Goal: Ask a question

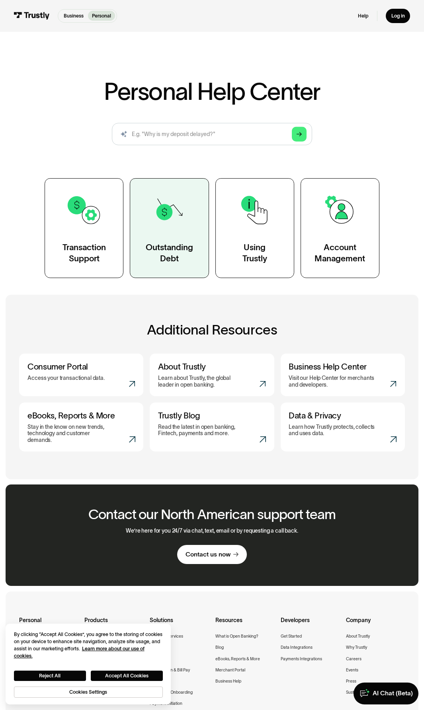
click at [165, 247] on div "Outstanding Debt" at bounding box center [169, 253] width 47 height 22
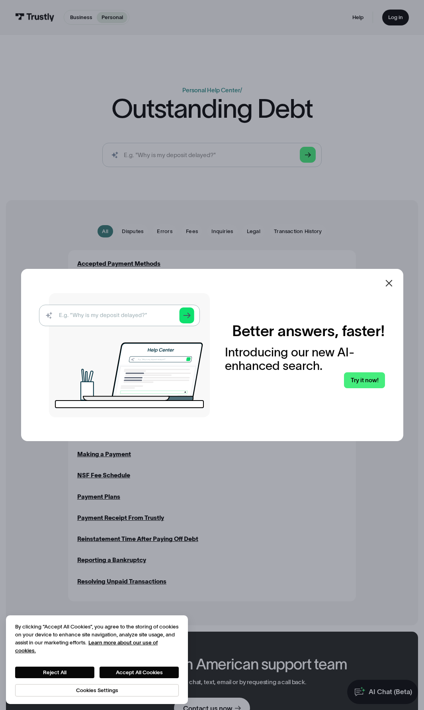
click at [389, 279] on icon at bounding box center [389, 284] width 10 height 10
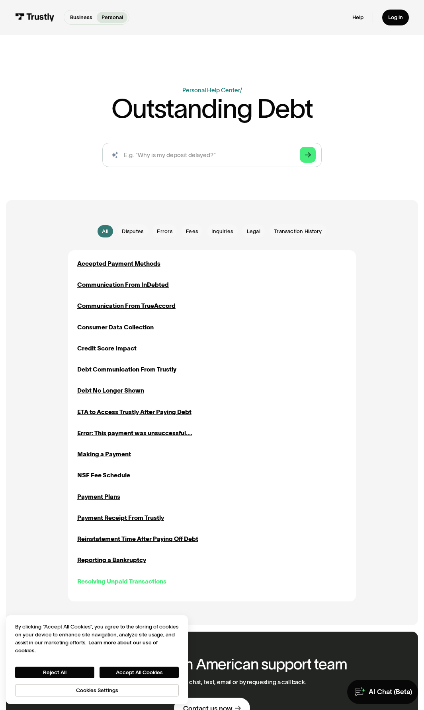
click at [148, 586] on div "Resolving Unpaid Transactions" at bounding box center [121, 581] width 89 height 9
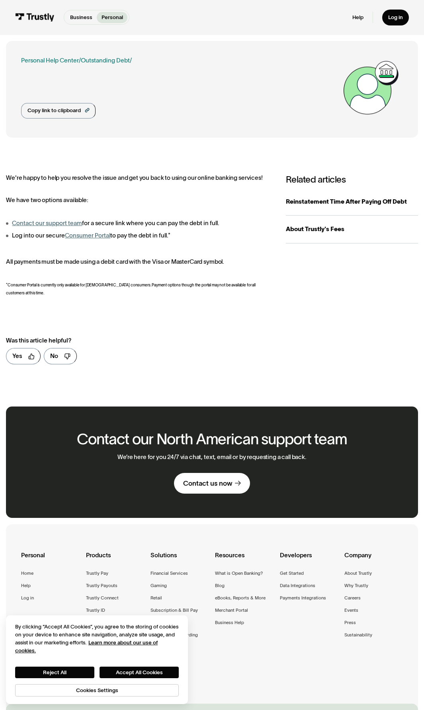
click at [55, 222] on link "Contact our support team" at bounding box center [47, 223] width 70 height 7
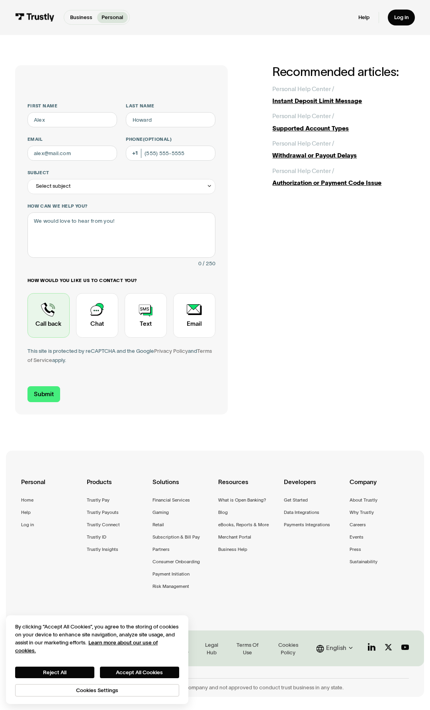
click at [62, 324] on div "Contact Trustly Support" at bounding box center [48, 315] width 42 height 45
click at [77, 122] on input "First name" at bounding box center [72, 119] width 90 height 15
type input "Safet"
type input "Malushi"
type input "SMALUSHI@AODUSHAJ.COM"
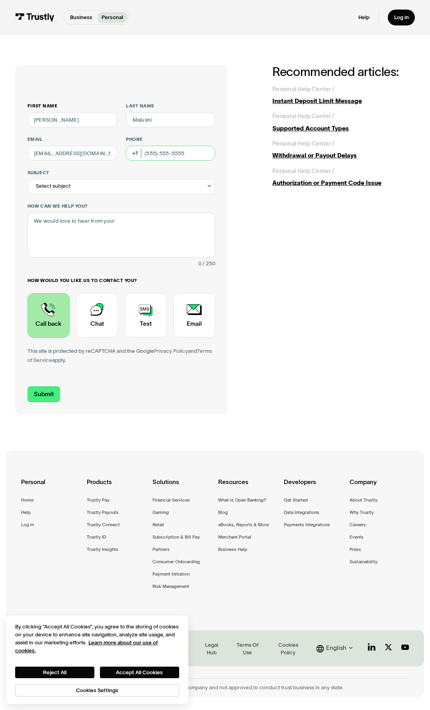
type input "(313) 459-1515"
click at [112, 152] on input "SMALUSHI@AODUSHAJ.COM" at bounding box center [72, 153] width 90 height 15
type input "sammalushi@gmail.com"
click at [109, 189] on div "Select subject" at bounding box center [121, 186] width 188 height 15
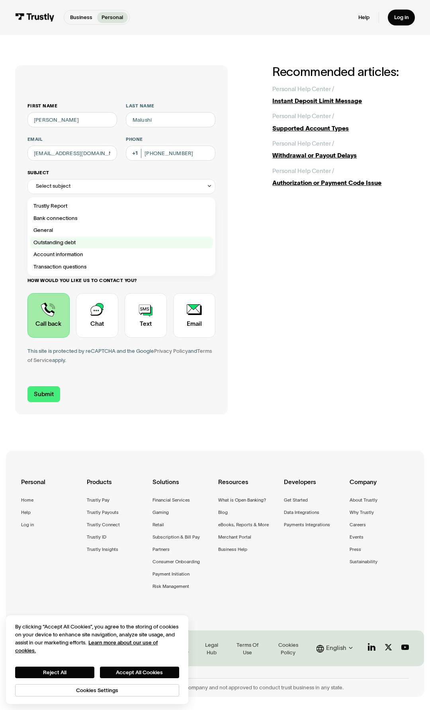
click at [93, 242] on div "Contact Trustly Support" at bounding box center [121, 243] width 182 height 12
type input "**********"
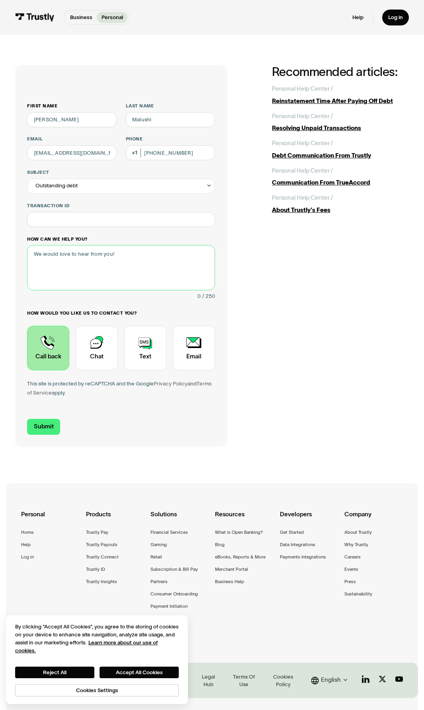
click at [98, 248] on textarea "How can we help you?" at bounding box center [121, 267] width 188 height 45
click at [104, 222] on input "Transaction ID" at bounding box center [121, 219] width 188 height 15
click at [95, 267] on textarea "How can we help you?" at bounding box center [121, 267] width 188 height 45
type textarea "h"
click at [122, 261] on textarea "Hello, i have" at bounding box center [121, 267] width 188 height 45
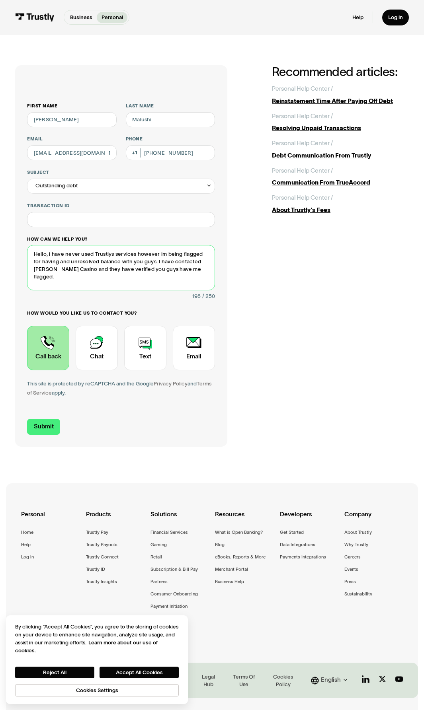
click at [60, 262] on textarea "Hello, i have never used Trustlys services however im being flagged for having …" at bounding box center [121, 267] width 188 height 45
click at [200, 276] on textarea "Hello, i have never used Trustlys services however im being flagged for having …" at bounding box center [121, 267] width 188 height 45
type textarea "Hello, i have never used Trustlys services however im being flagged for having …"
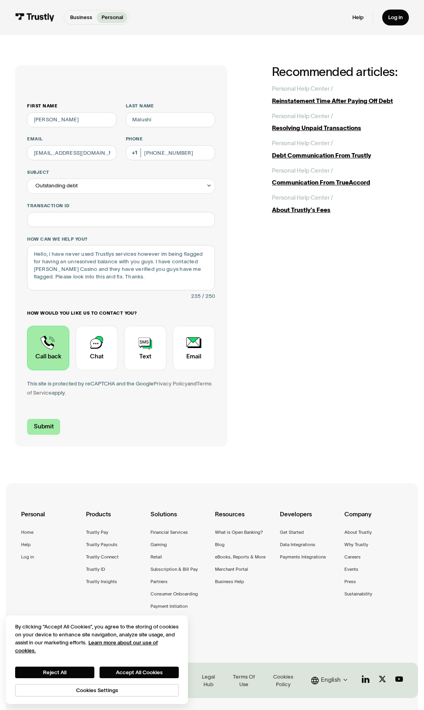
click at [36, 428] on input "Submit" at bounding box center [43, 427] width 33 height 16
type input "+13134591515"
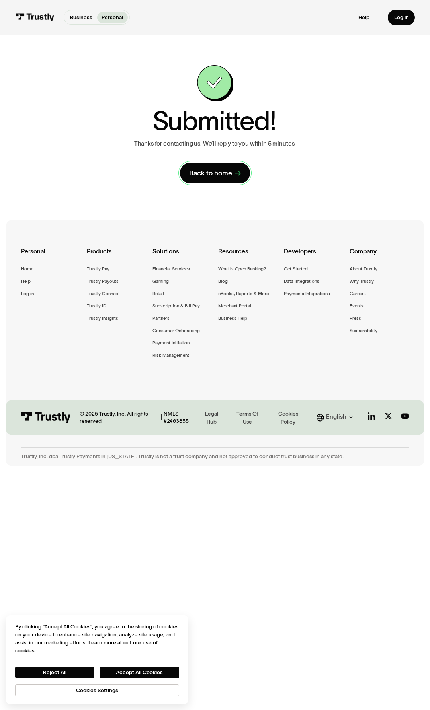
click at [228, 176] on div "Back to home" at bounding box center [210, 173] width 43 height 9
